Goal: Find specific page/section: Find specific page/section

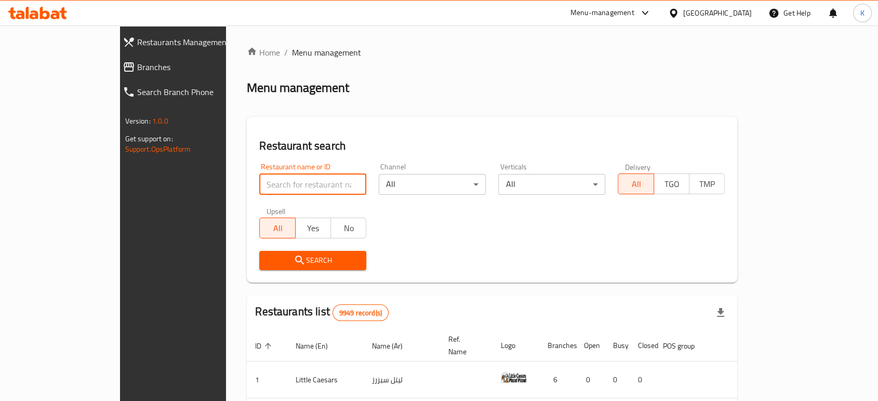
type input "R"
type input "T"
type input "the social table"
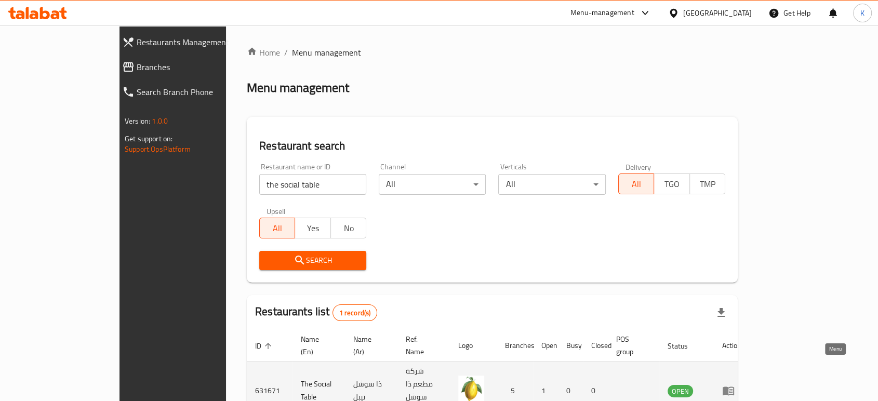
click at [735, 385] on icon "enhanced table" at bounding box center [728, 391] width 12 height 12
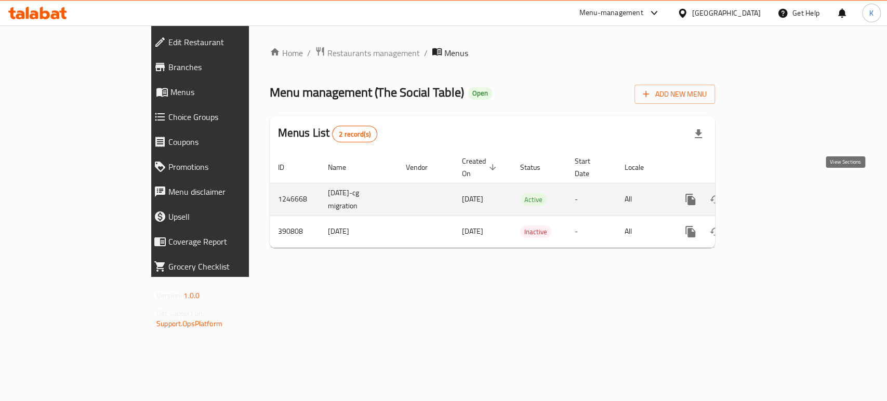
click at [772, 193] on icon "enhanced table" at bounding box center [765, 199] width 12 height 12
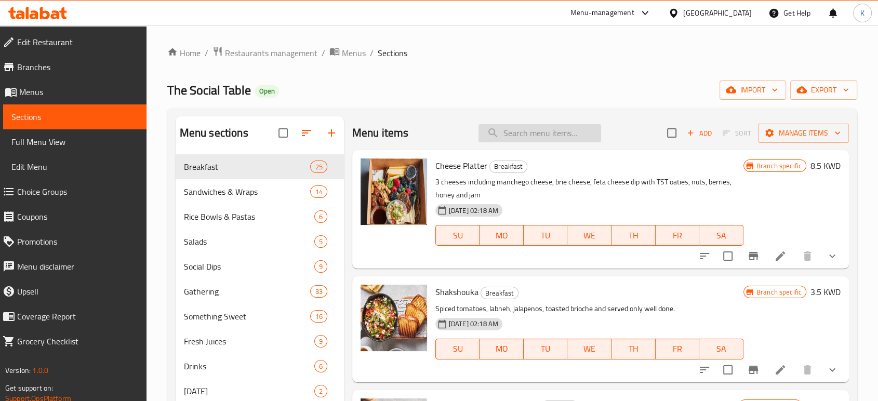
click at [524, 133] on input "search" at bounding box center [540, 133] width 123 height 18
paste input "Lemon Hummus Dip"
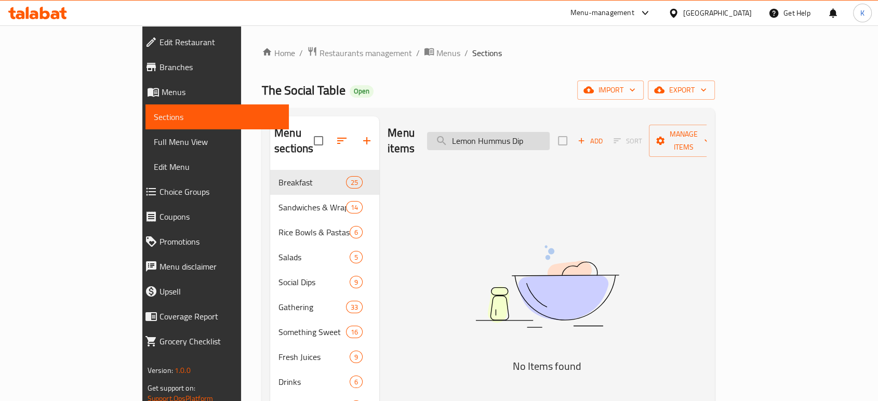
type input "Lemon Hummus Dip"
click at [550, 134] on input "Lemon Hummus Dip" at bounding box center [488, 141] width 123 height 18
paste input "Lemon Hummus Dip"
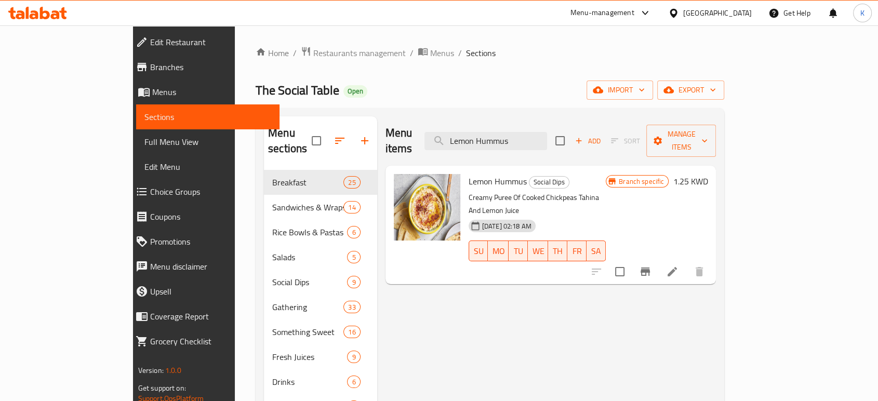
type input "Lemon Hummus"
click at [547, 135] on input "Lemon Hummus" at bounding box center [486, 141] width 123 height 18
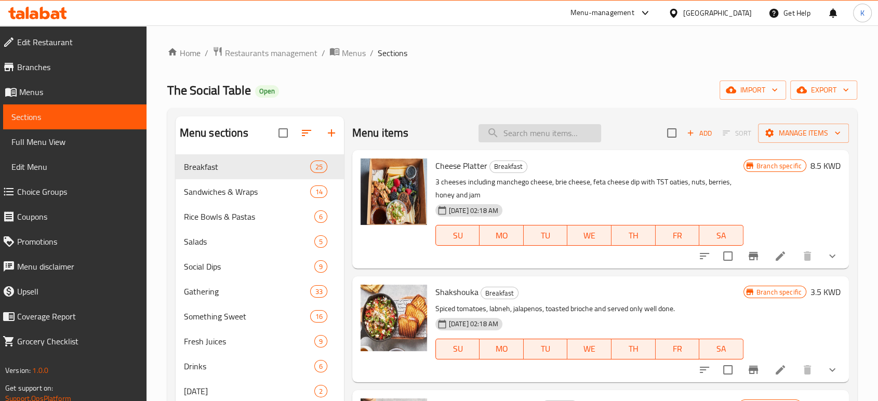
click at [518, 128] on input "search" at bounding box center [540, 133] width 123 height 18
paste input "Harissa Hummus"
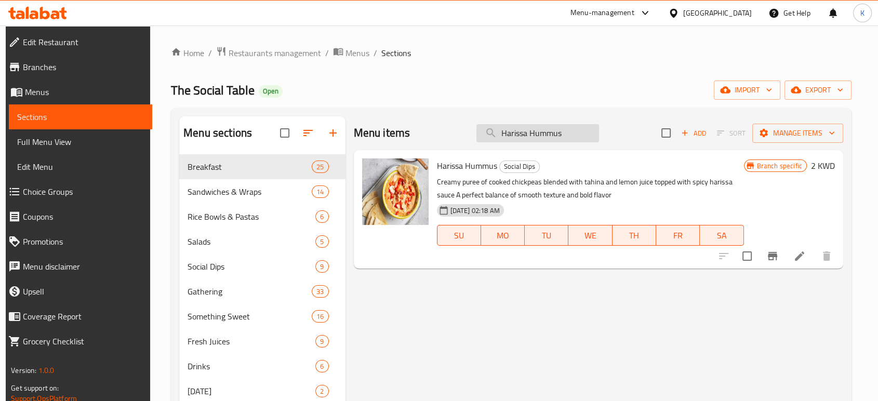
click at [549, 132] on input "Harissa Hummus" at bounding box center [538, 133] width 123 height 18
paste input "[PERSON_NAME] Cheese Buns Gathering"
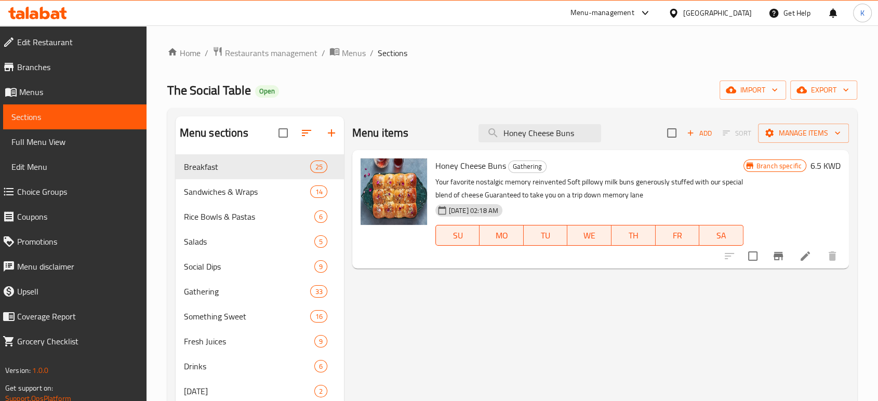
type input "Honey Cheese Buns"
click at [533, 130] on input "Honey Cheese Buns" at bounding box center [540, 133] width 123 height 18
paste input "Tahina Sauce"
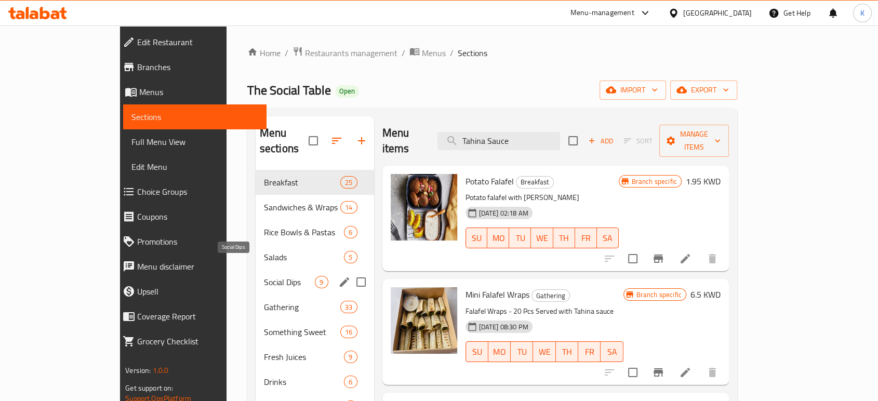
scroll to position [58, 0]
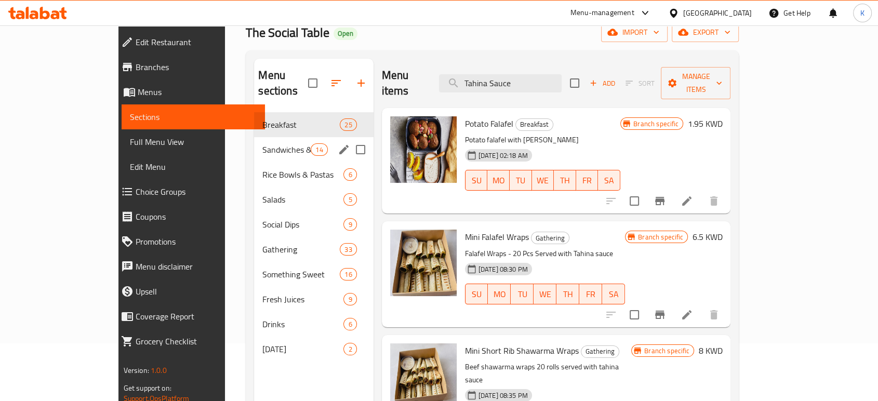
click at [254, 137] on div "Sandwiches & Wraps 14" at bounding box center [313, 149] width 119 height 25
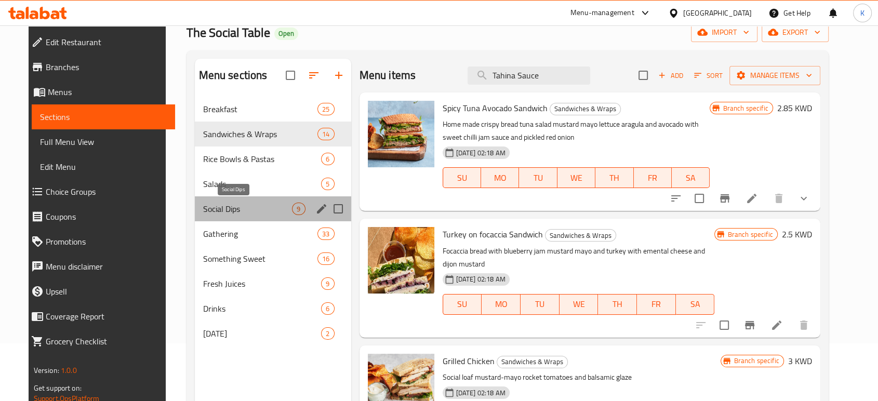
click at [227, 205] on span "Social Dips" at bounding box center [247, 209] width 89 height 12
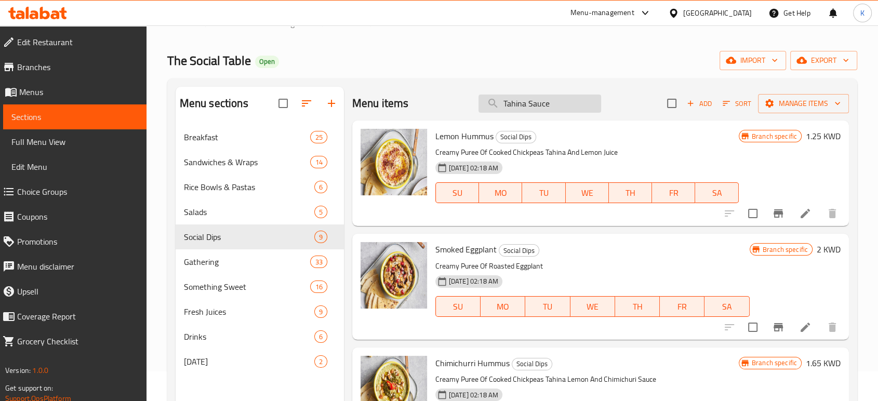
click at [520, 102] on input "Tahina Sauce" at bounding box center [540, 104] width 123 height 18
paste input "Mustard Mayo"
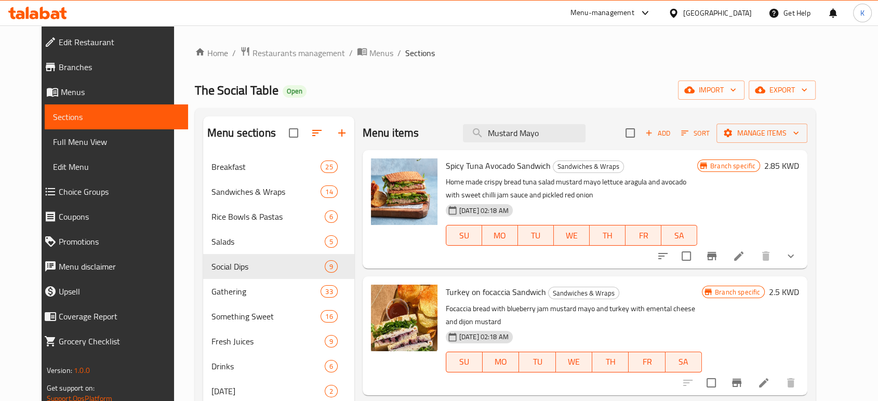
type input "Mustard Mayo"
